Goal: Navigation & Orientation: Find specific page/section

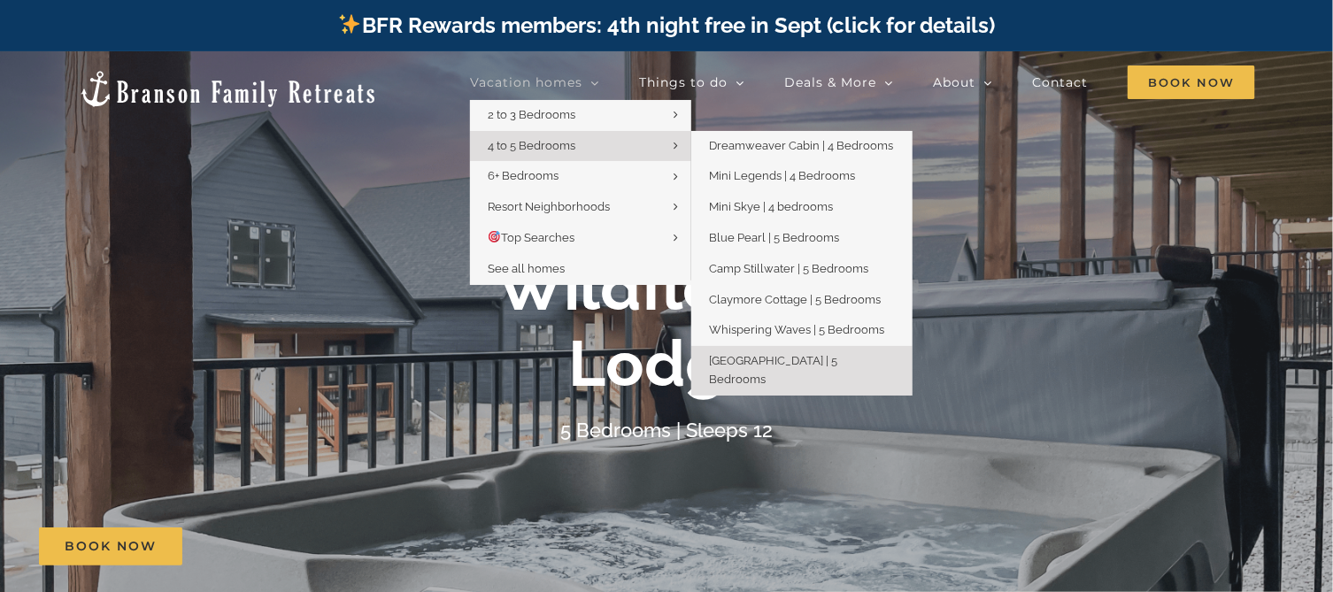
click at [792, 361] on span "[GEOGRAPHIC_DATA] | 5 Bedrooms" at bounding box center [773, 370] width 128 height 32
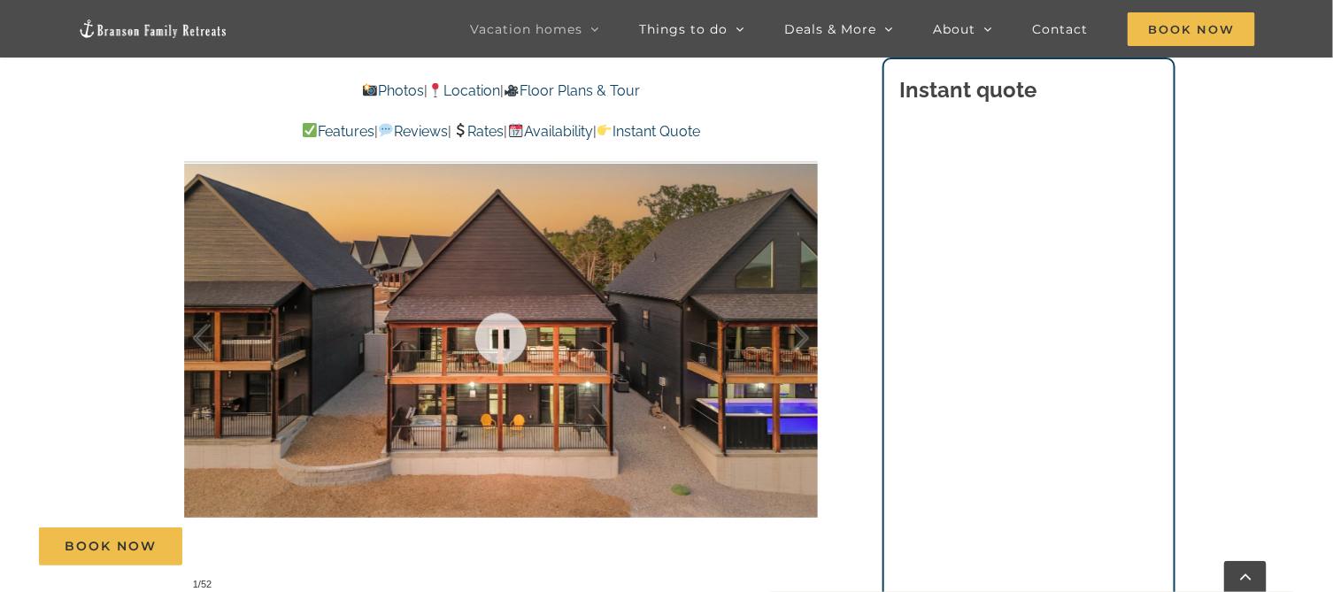
scroll to position [1062, 0]
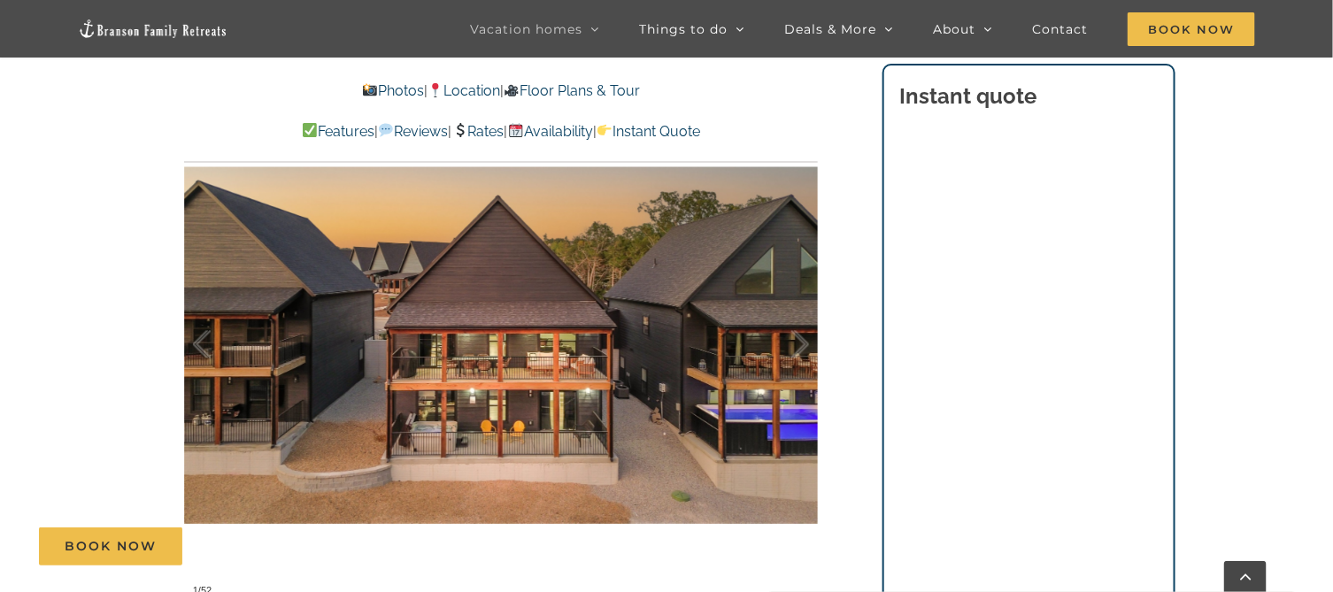
drag, startPoint x: 0, startPoint y: 347, endPoint x: 20, endPoint y: 303, distance: 48.7
click at [459, 375] on div at bounding box center [501, 345] width 634 height 520
click at [594, 89] on link "Floor Plans & Tour" at bounding box center [572, 90] width 136 height 17
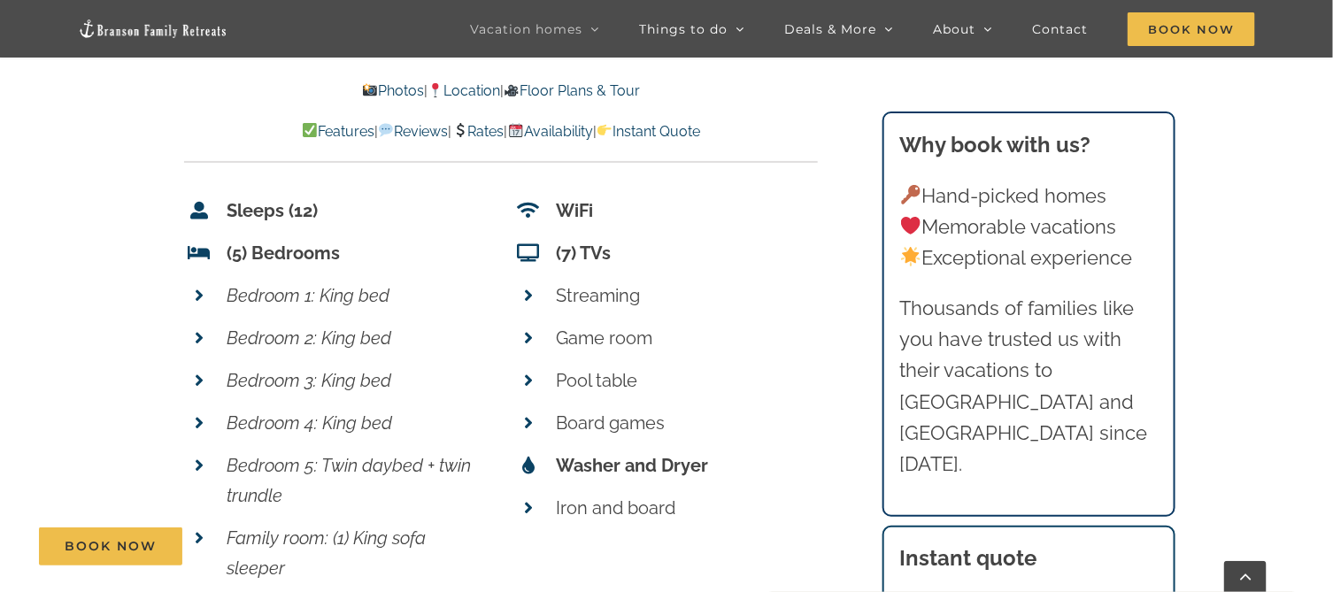
scroll to position [6842, 0]
